Goal: Task Accomplishment & Management: Manage account settings

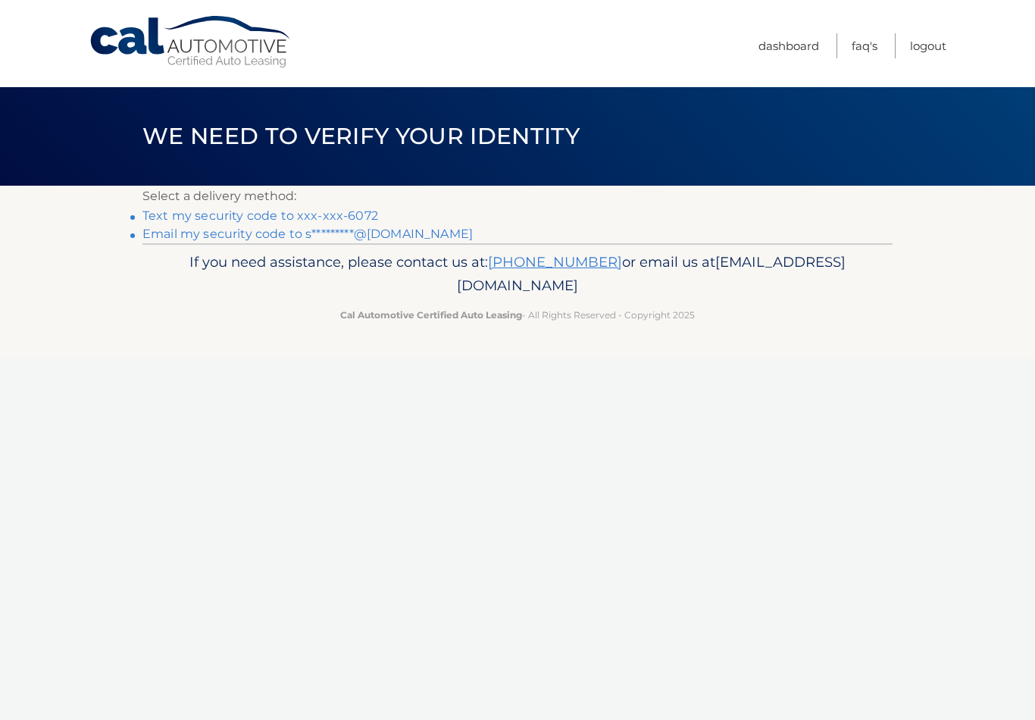
click at [404, 232] on link "Email my security code to s*********@hotmail.com" at bounding box center [307, 234] width 330 height 14
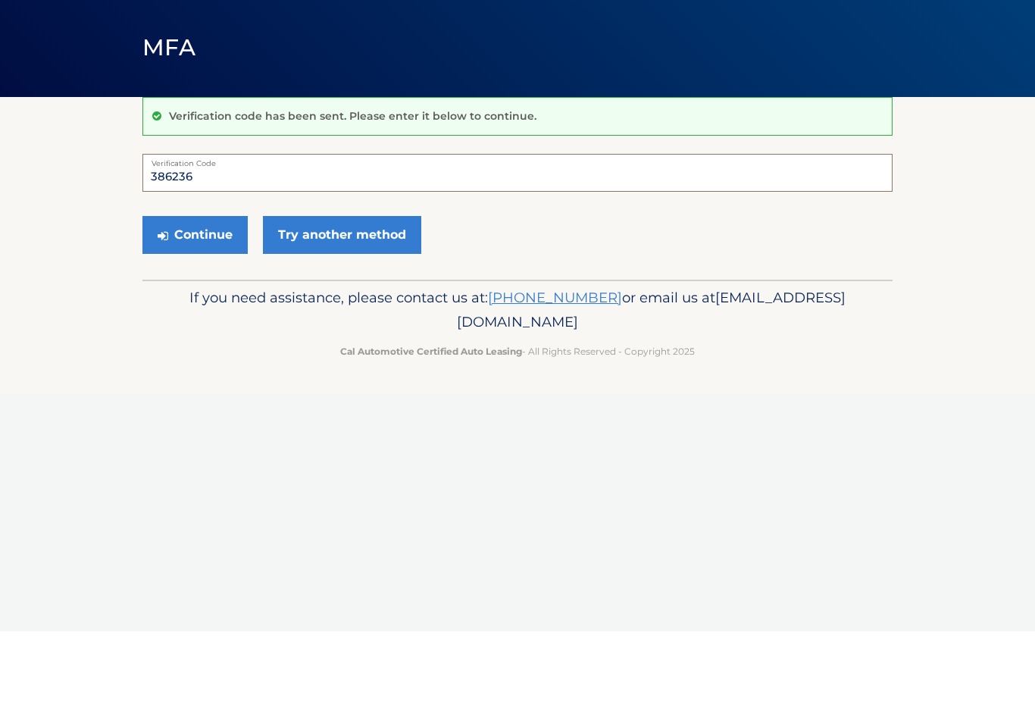
type input "386236"
click at [220, 305] on button "Continue" at bounding box center [194, 324] width 105 height 38
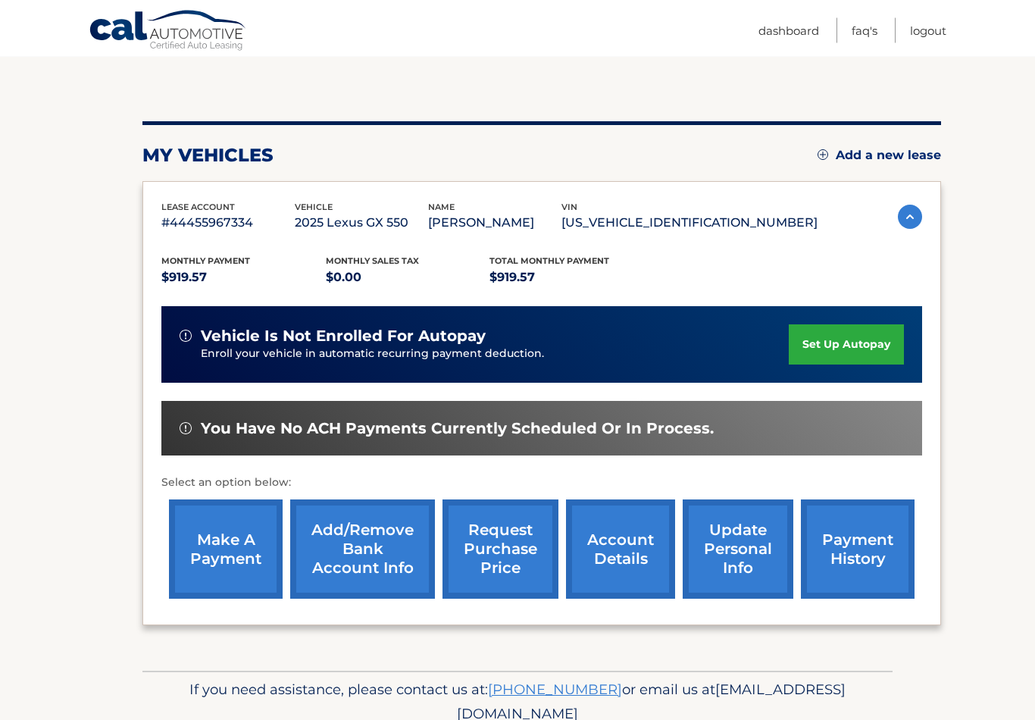
scroll to position [133, 0]
click at [227, 551] on link "make a payment" at bounding box center [226, 548] width 114 height 99
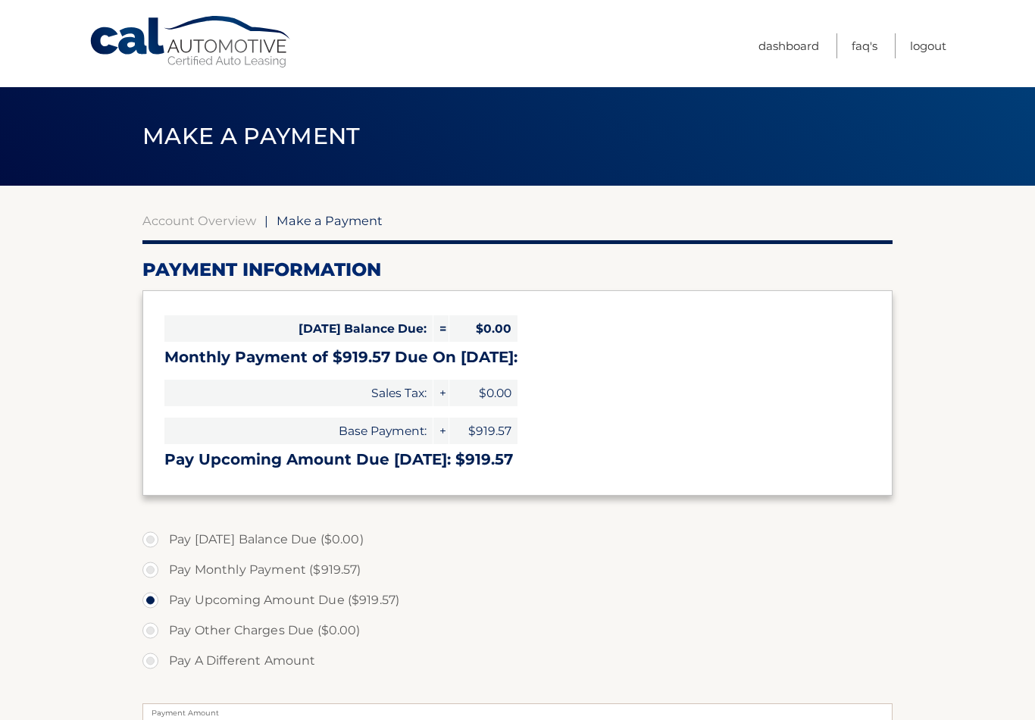
select select "YjA2ODBkNzMtYjE2Zi00NzRmLWE2NWUtYTNlZThhNWEyYjk0"
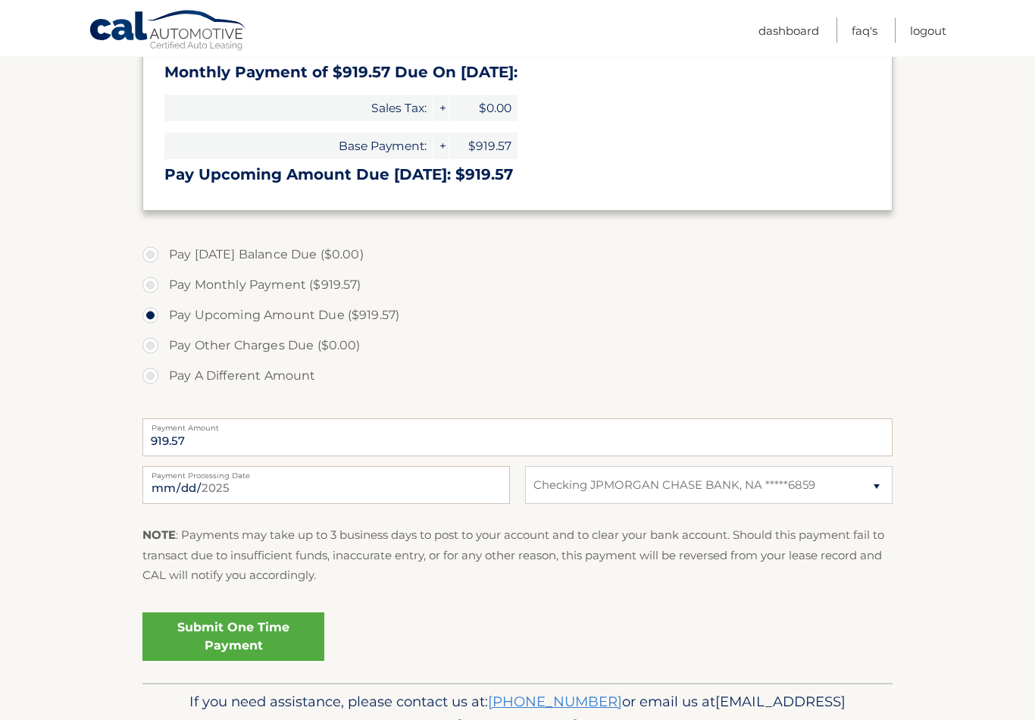
scroll to position [285, 0]
click at [267, 636] on link "Submit One Time Payment" at bounding box center [233, 636] width 182 height 48
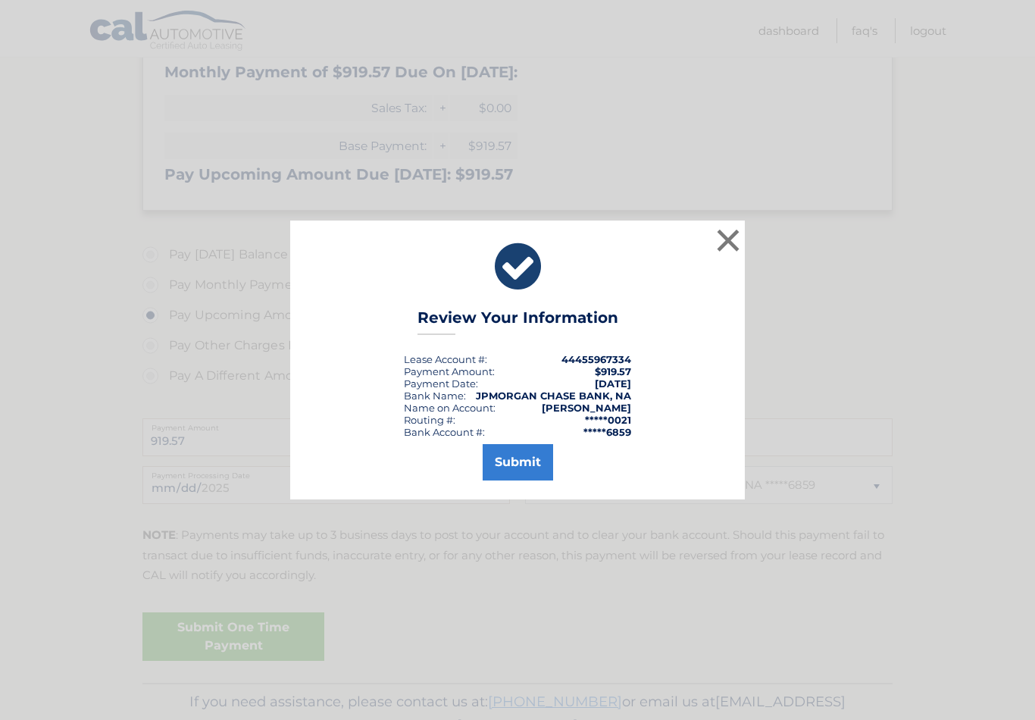
click at [522, 469] on button "Submit" at bounding box center [518, 462] width 70 height 36
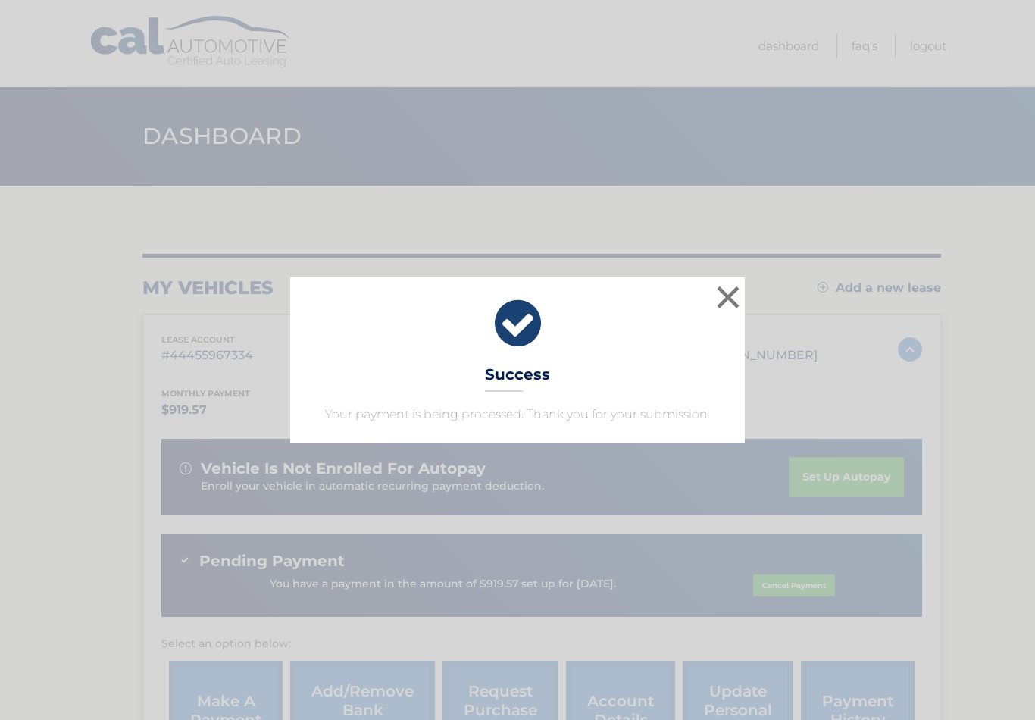
click at [729, 312] on button "×" at bounding box center [728, 297] width 30 height 30
